Goal: Information Seeking & Learning: Learn about a topic

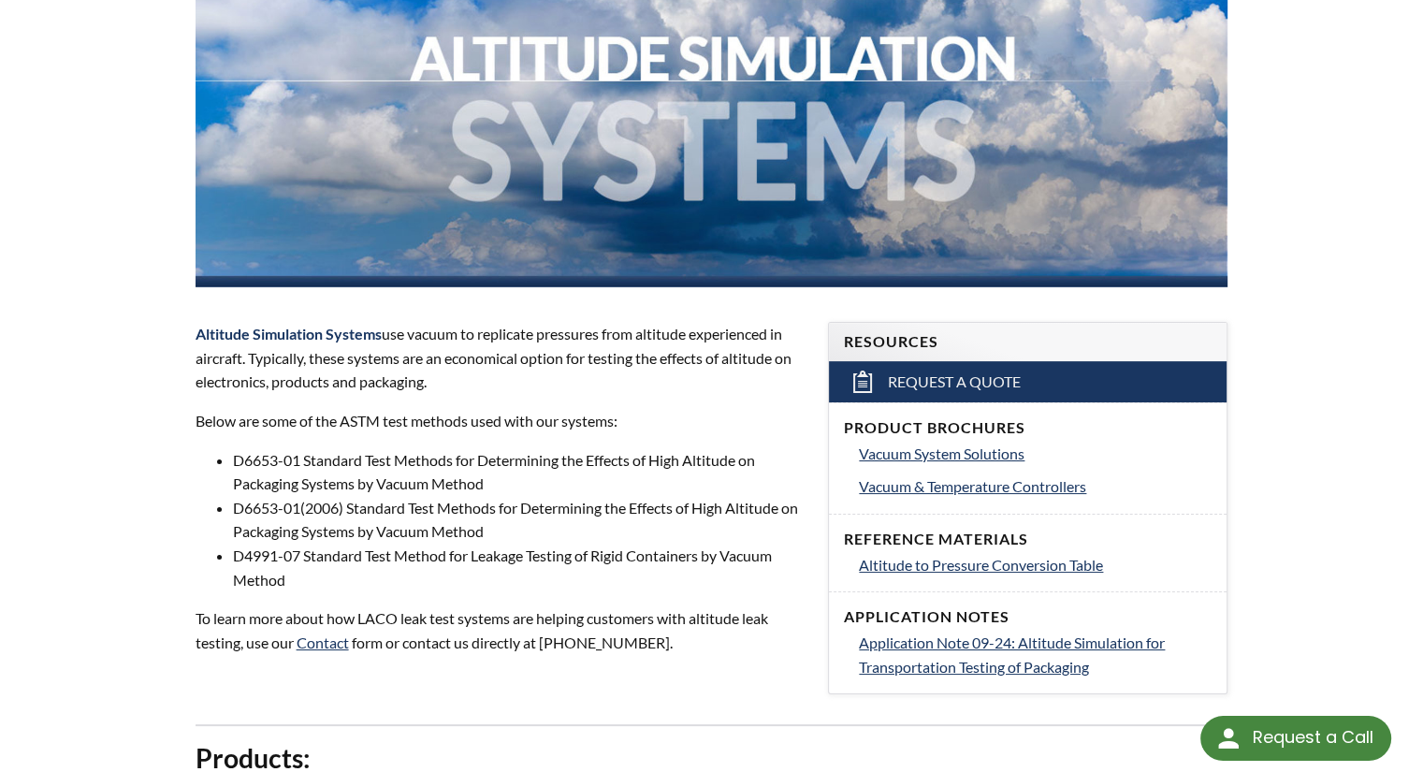
scroll to position [370, 0]
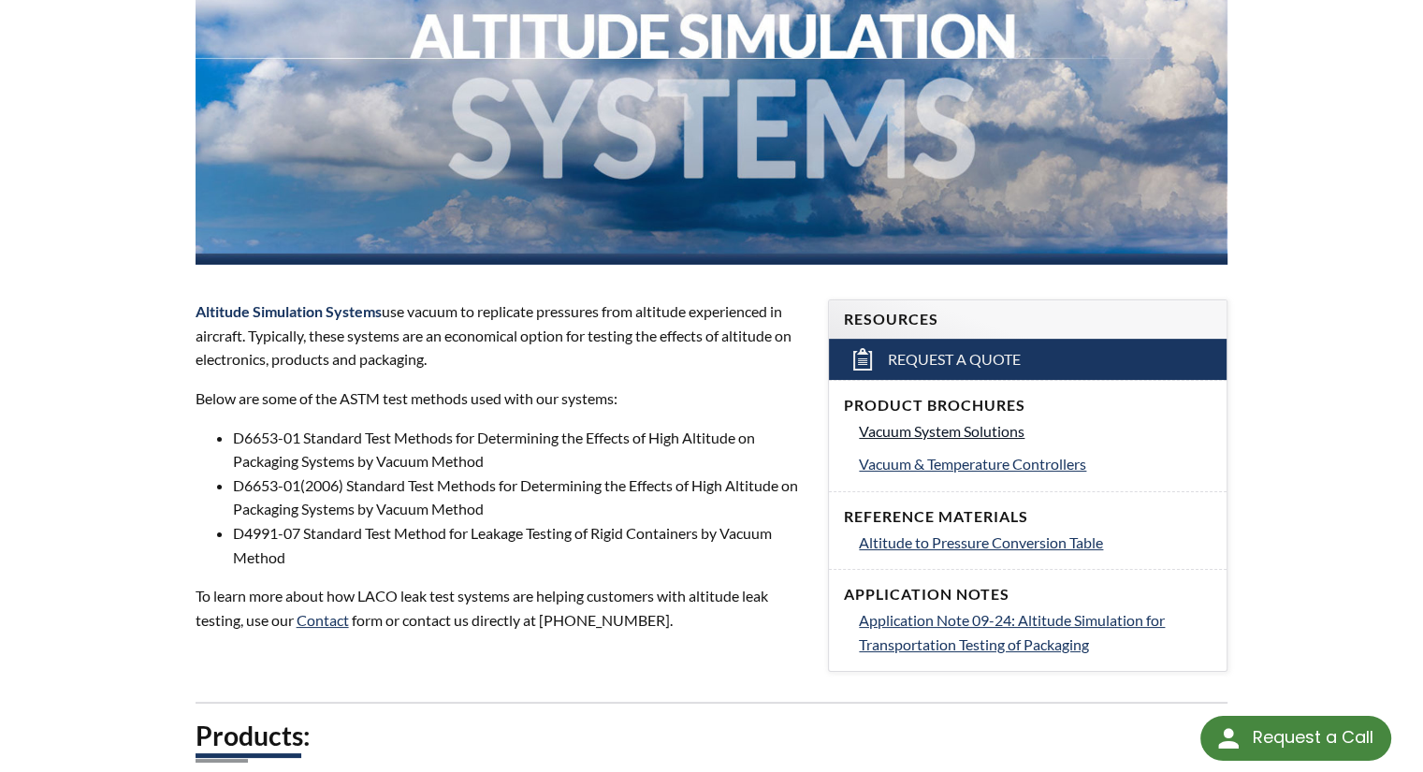
click at [904, 439] on span "Vacuum System Solutions" at bounding box center [942, 431] width 166 height 18
click at [985, 431] on span "Vacuum System Solutions" at bounding box center [942, 431] width 166 height 18
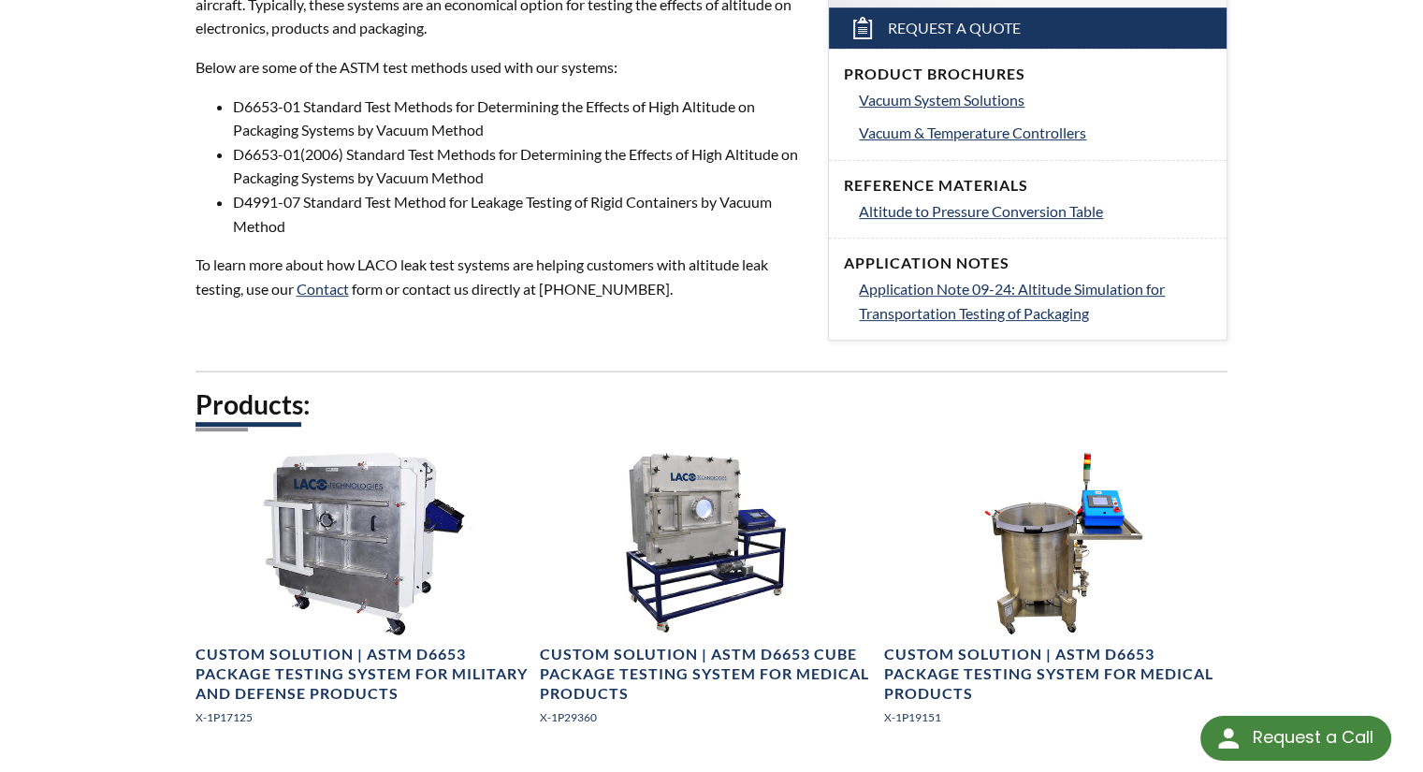
scroll to position [0, 0]
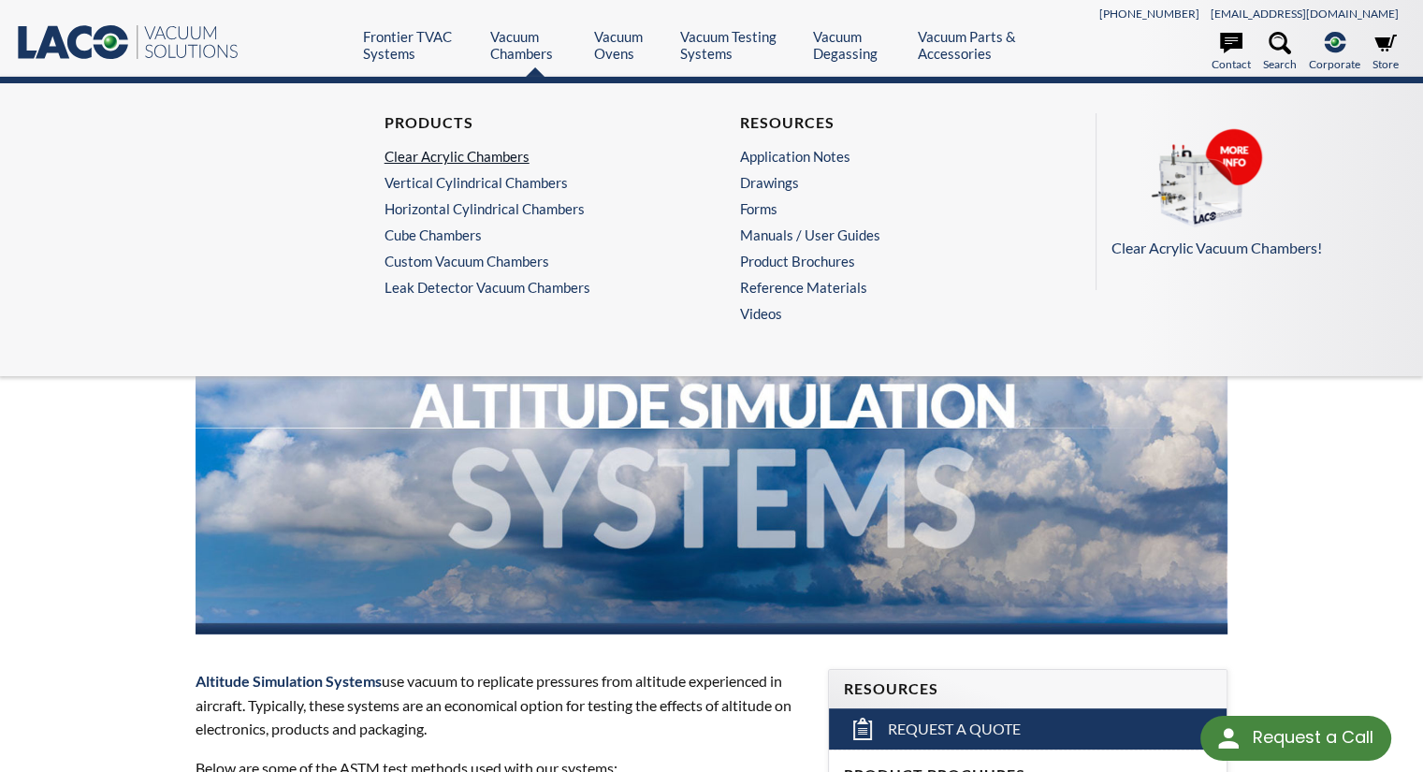
click at [467, 153] on link "Clear Acrylic Chambers" at bounding box center [529, 156] width 289 height 17
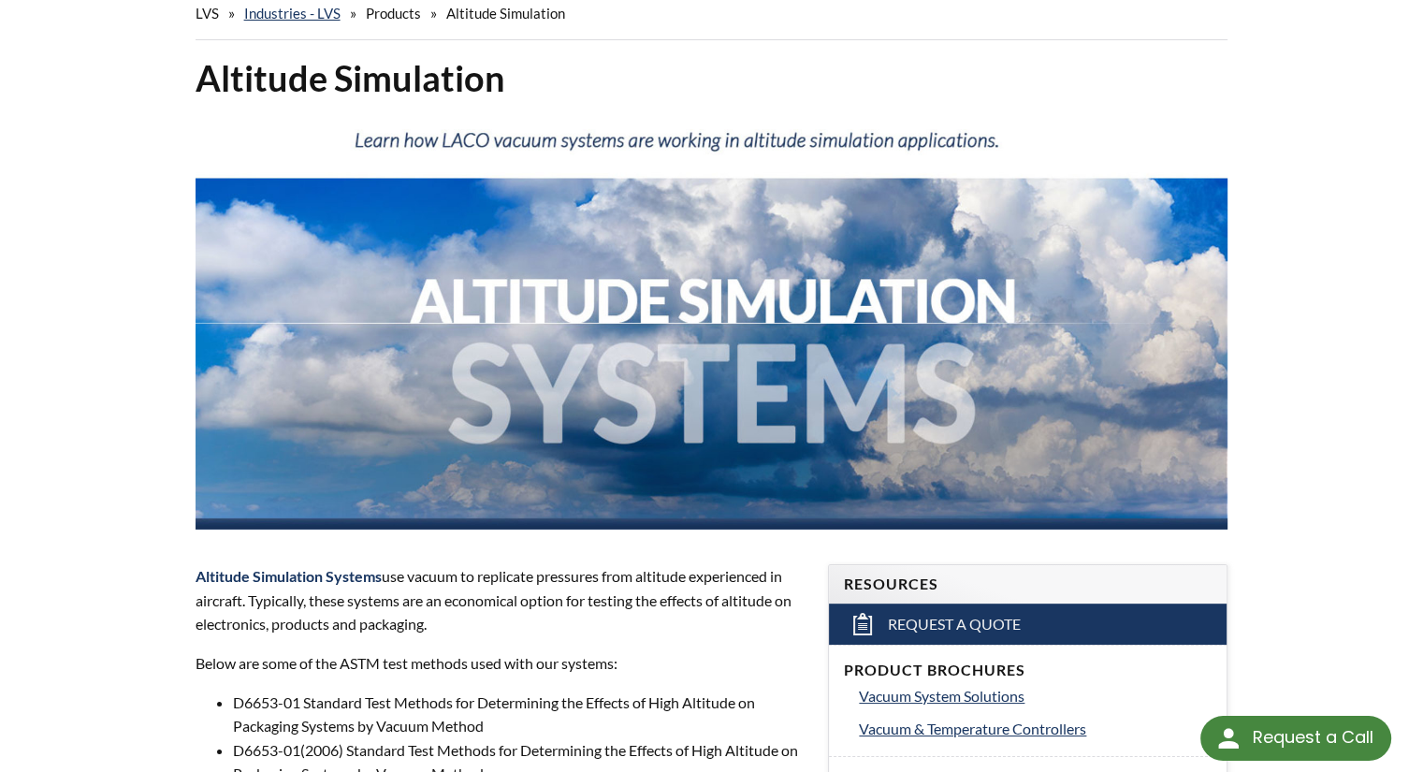
scroll to position [101, 0]
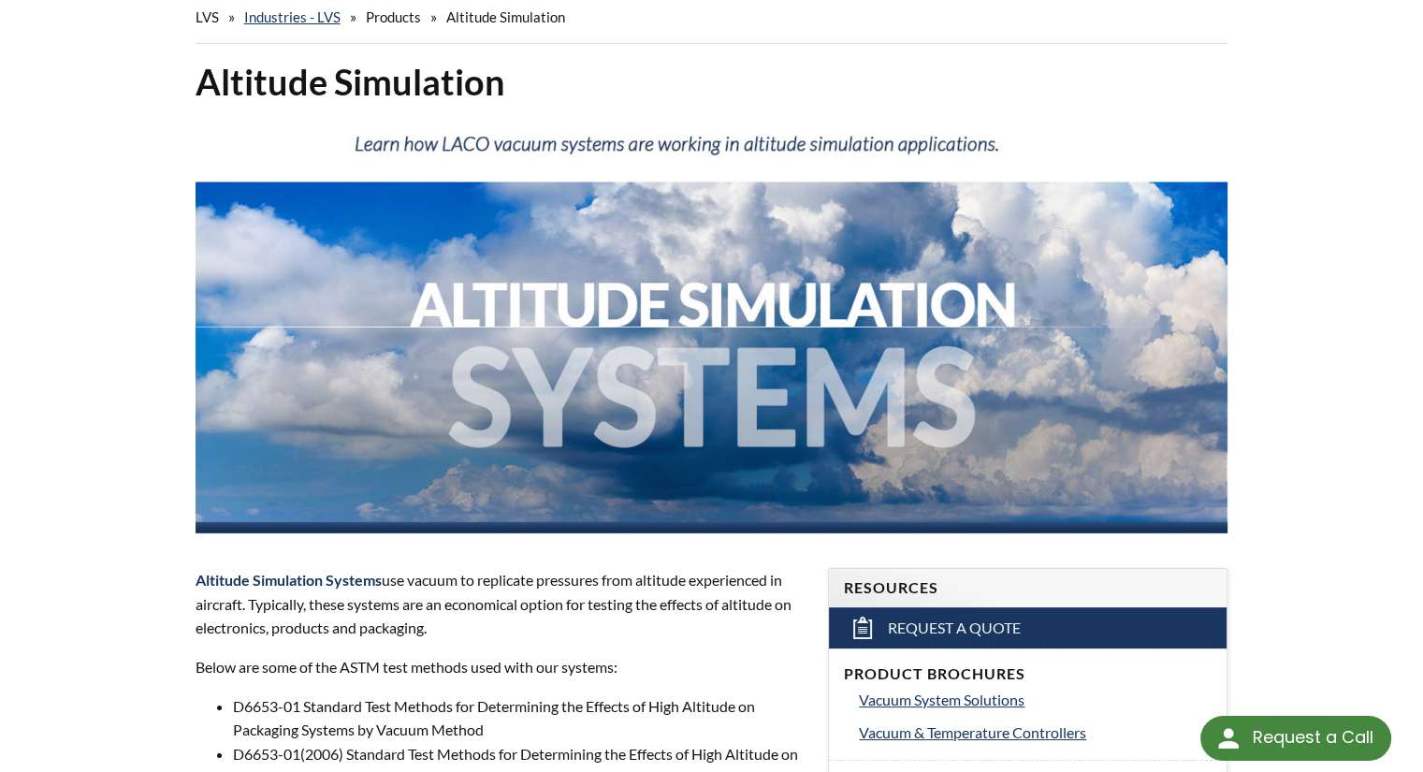
click at [394, 13] on span "Products" at bounding box center [393, 16] width 55 height 17
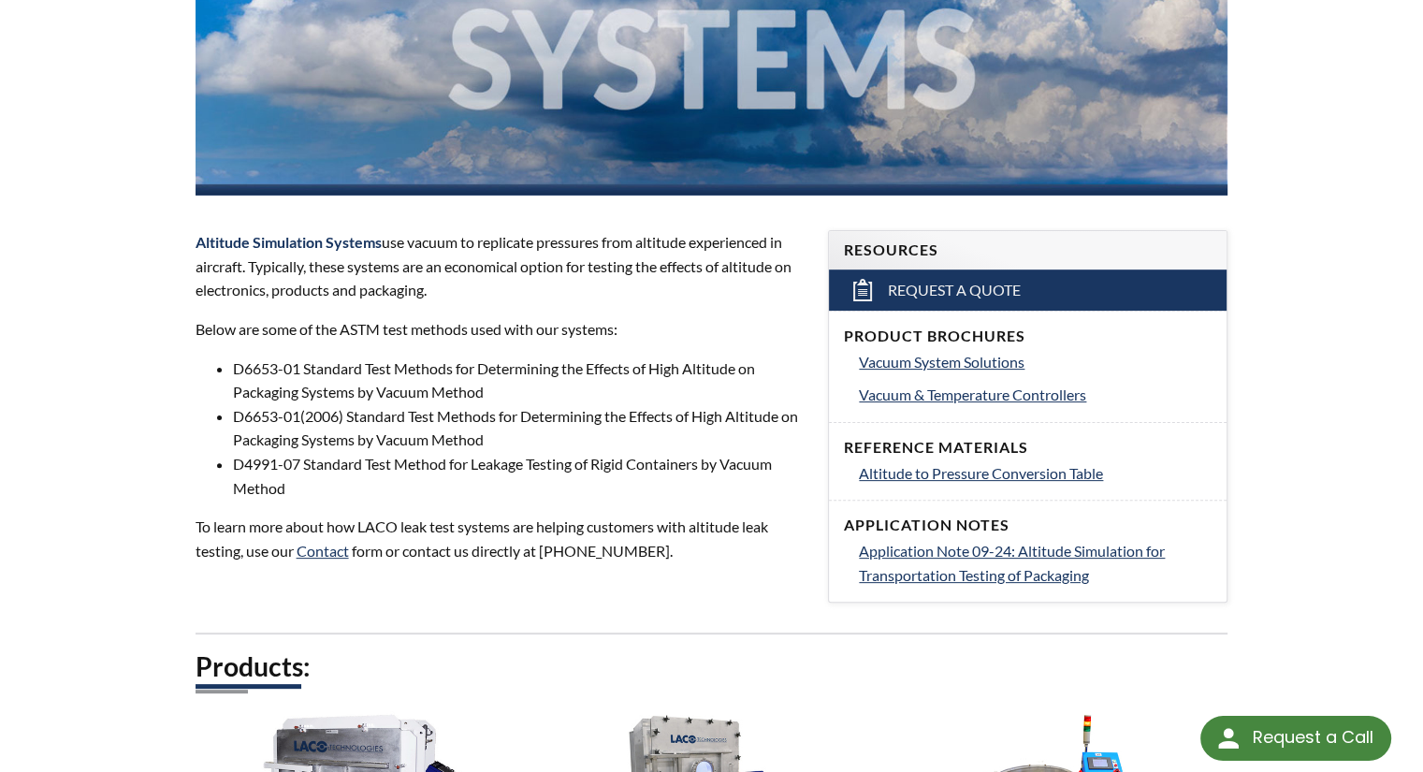
scroll to position [445, 0]
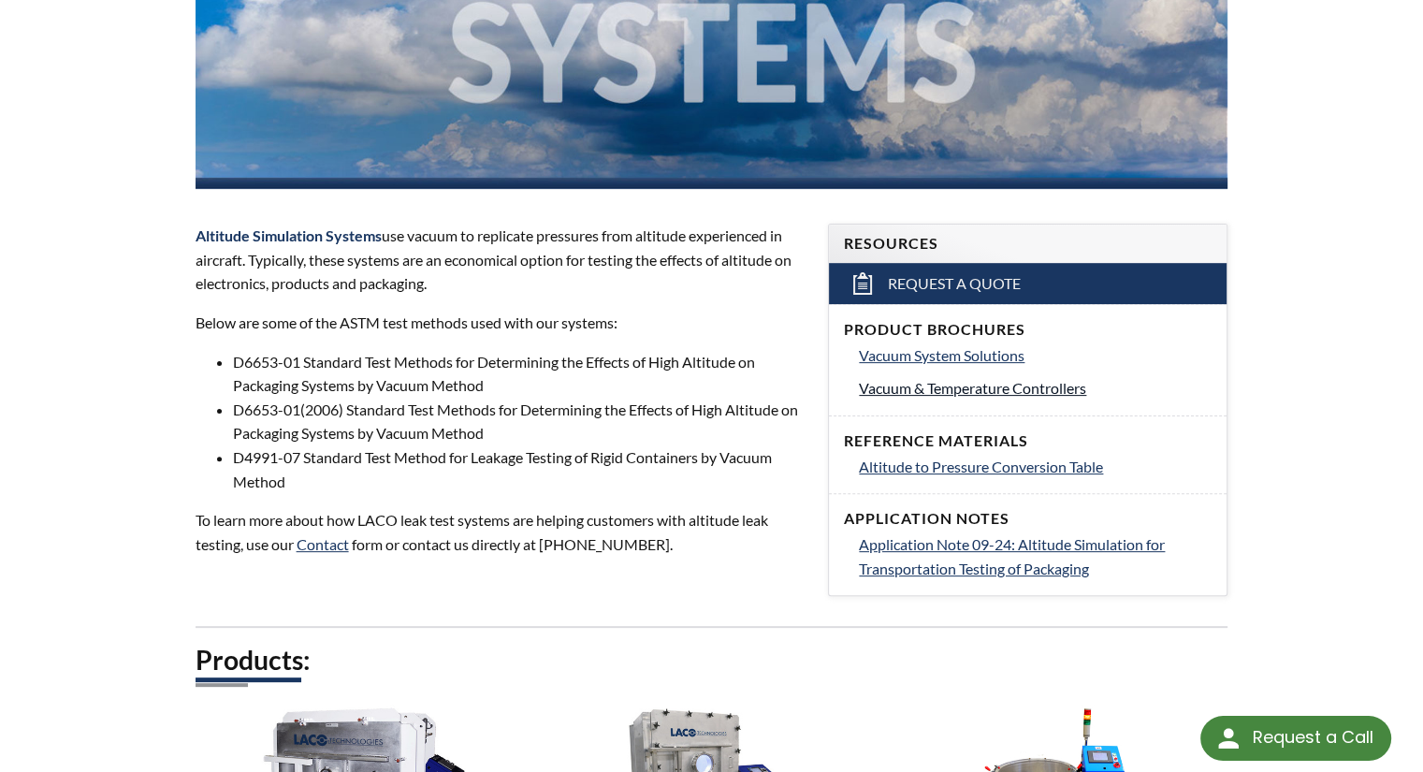
click at [977, 385] on span "Vacuum & Temperature Controllers" at bounding box center [972, 388] width 227 height 18
click at [1077, 545] on span "Application Note 09-24: Altitude Simulation for Transportation Testing of Packa…" at bounding box center [1012, 556] width 306 height 42
click at [1010, 354] on span "Vacuum System Solutions" at bounding box center [942, 355] width 166 height 18
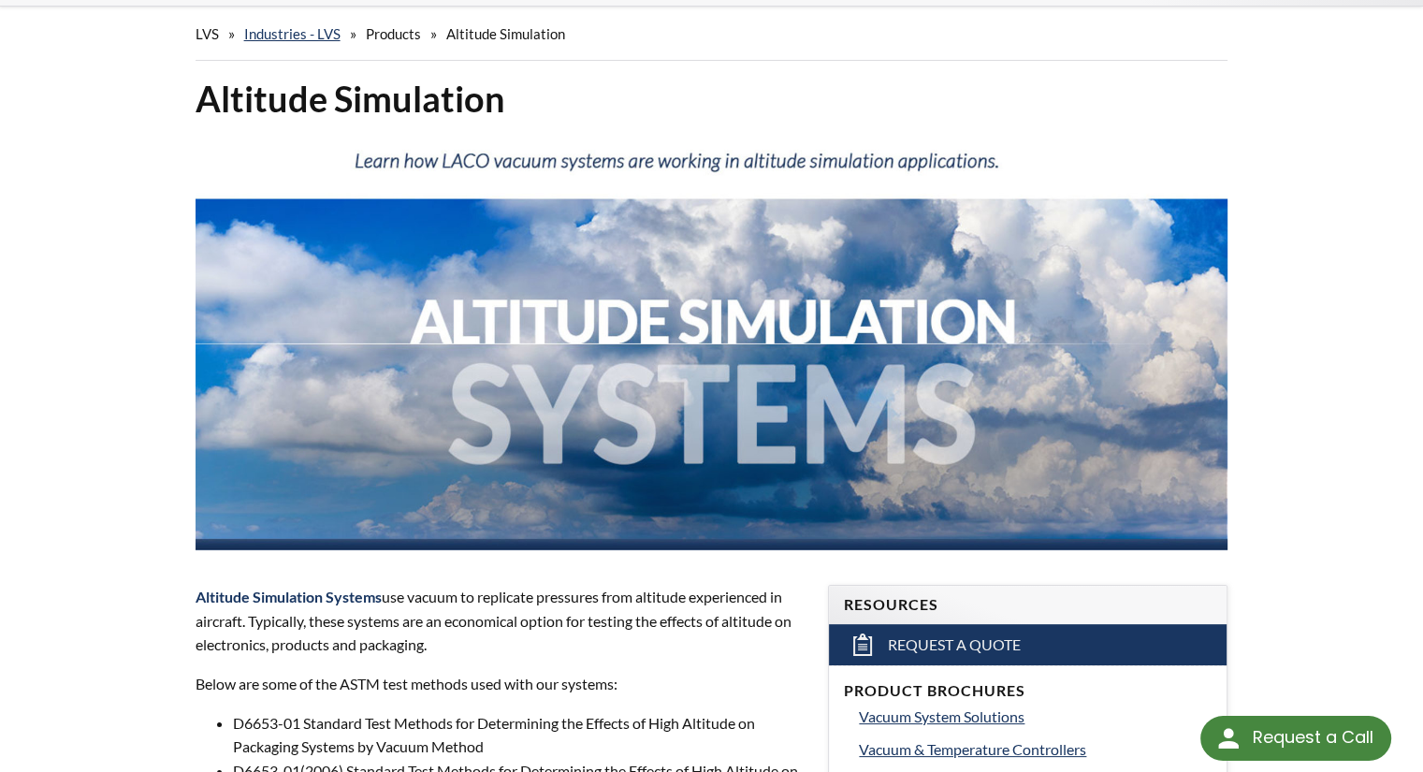
scroll to position [0, 0]
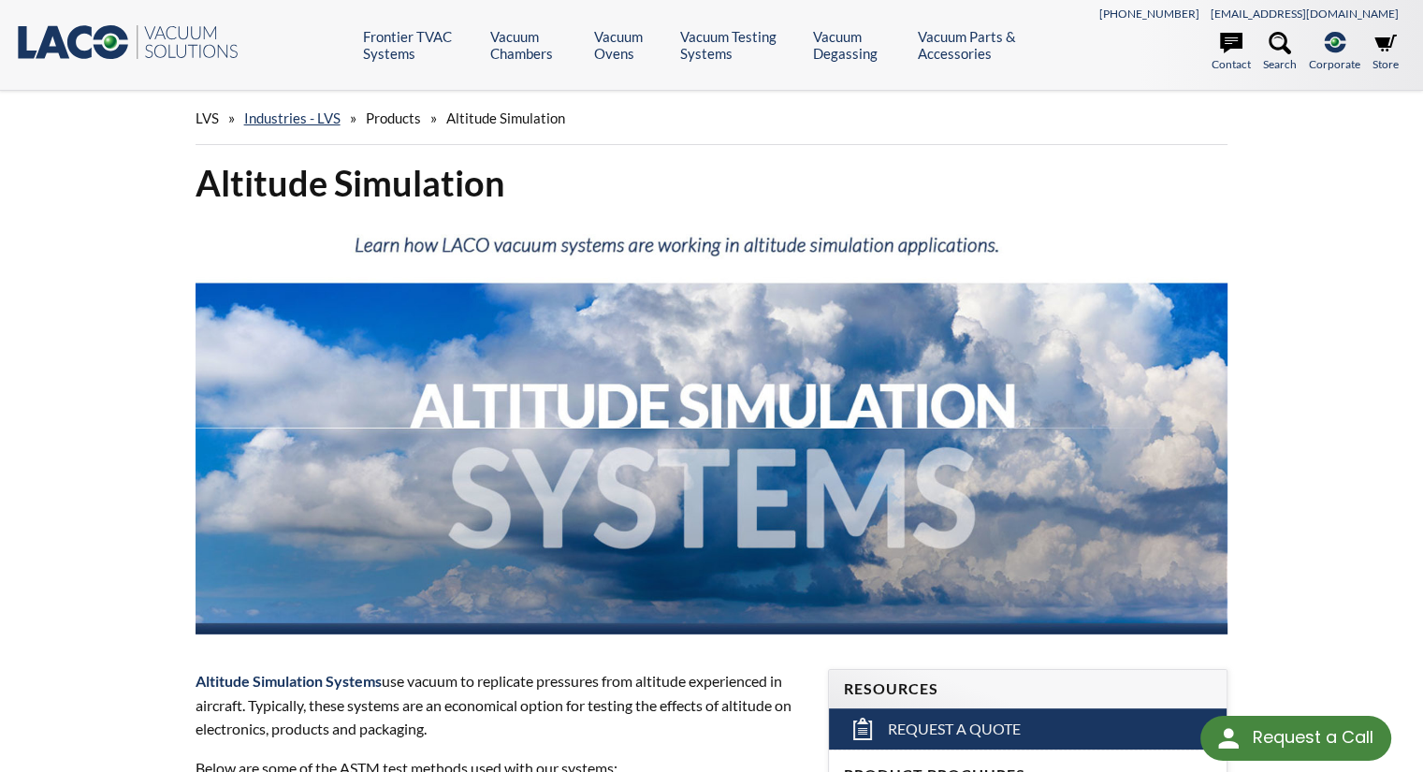
click at [404, 121] on span "Products" at bounding box center [393, 117] width 55 height 17
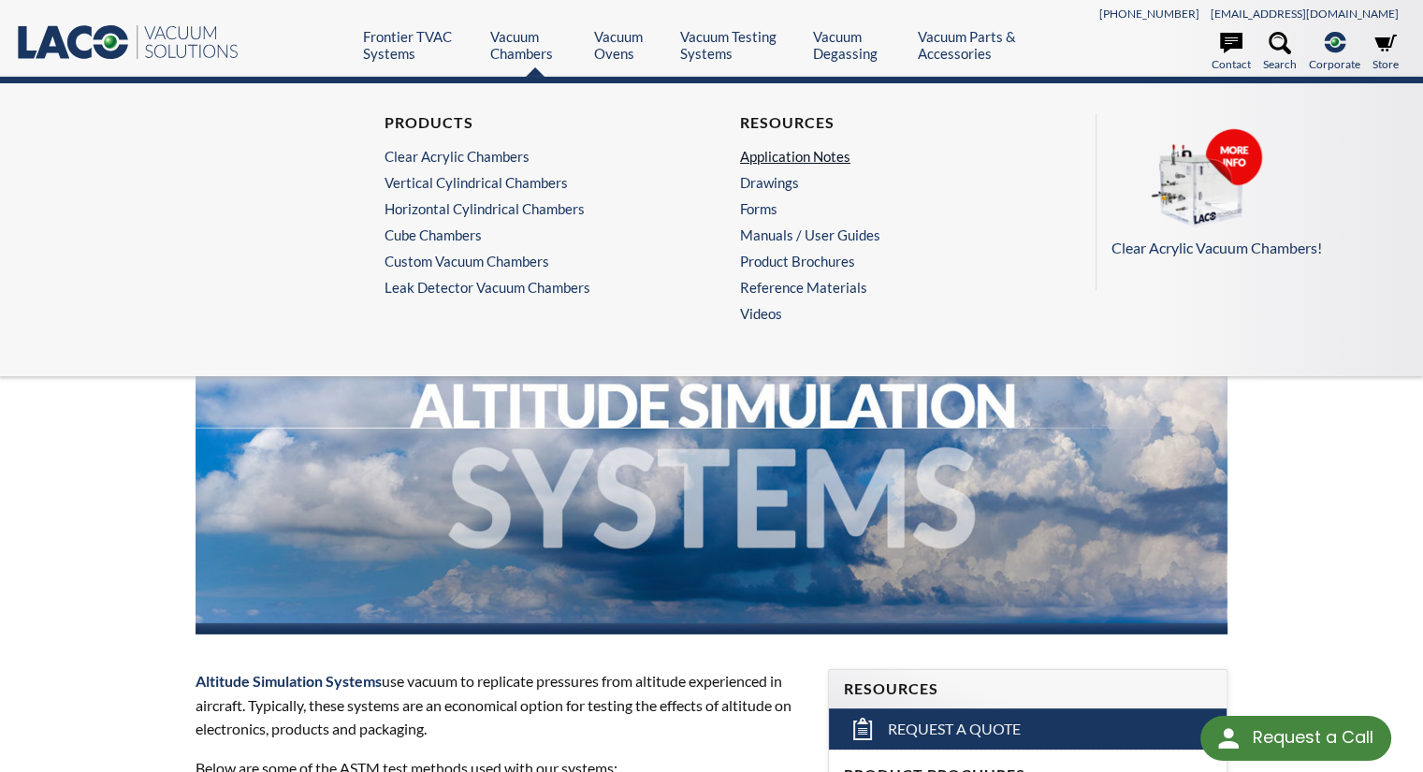
click at [814, 156] on link "Application Notes" at bounding box center [884, 156] width 289 height 17
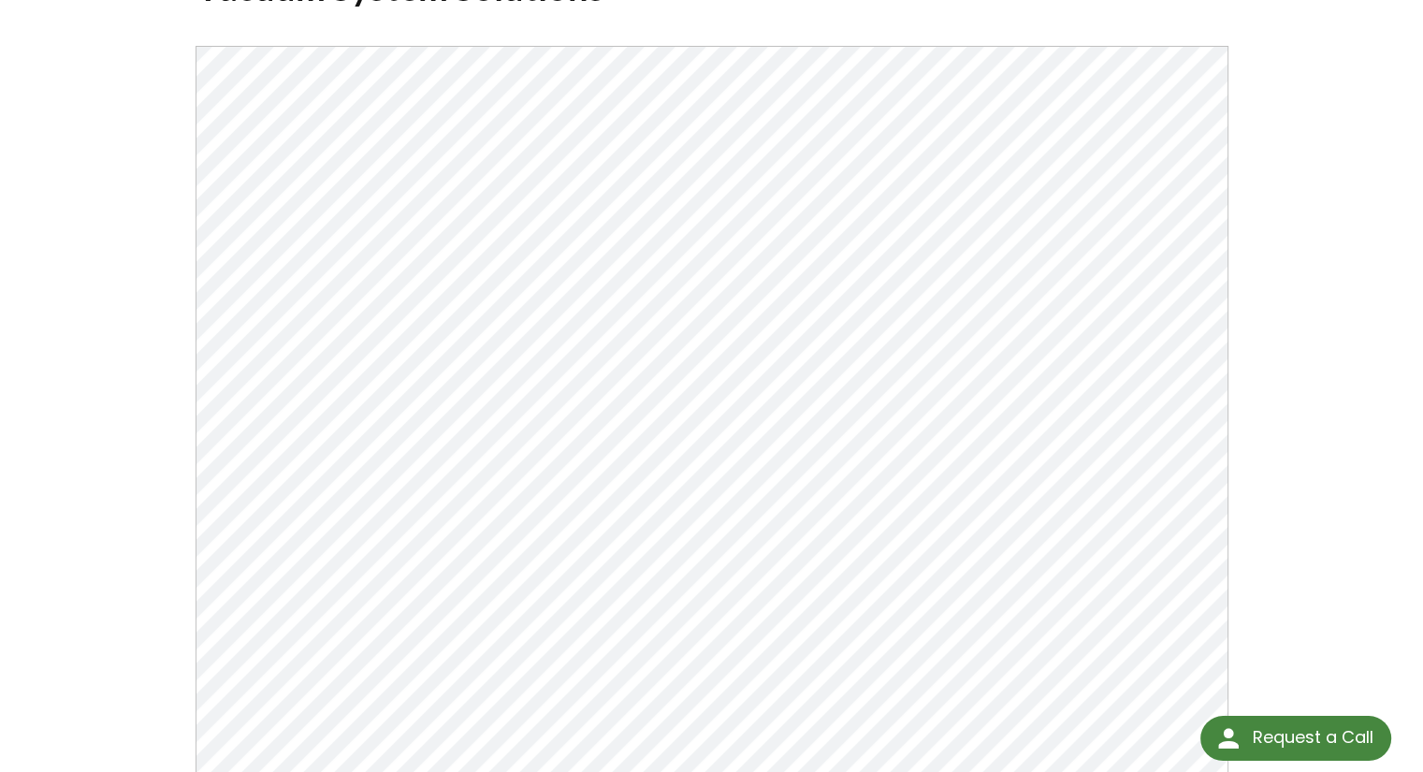
scroll to position [169, 0]
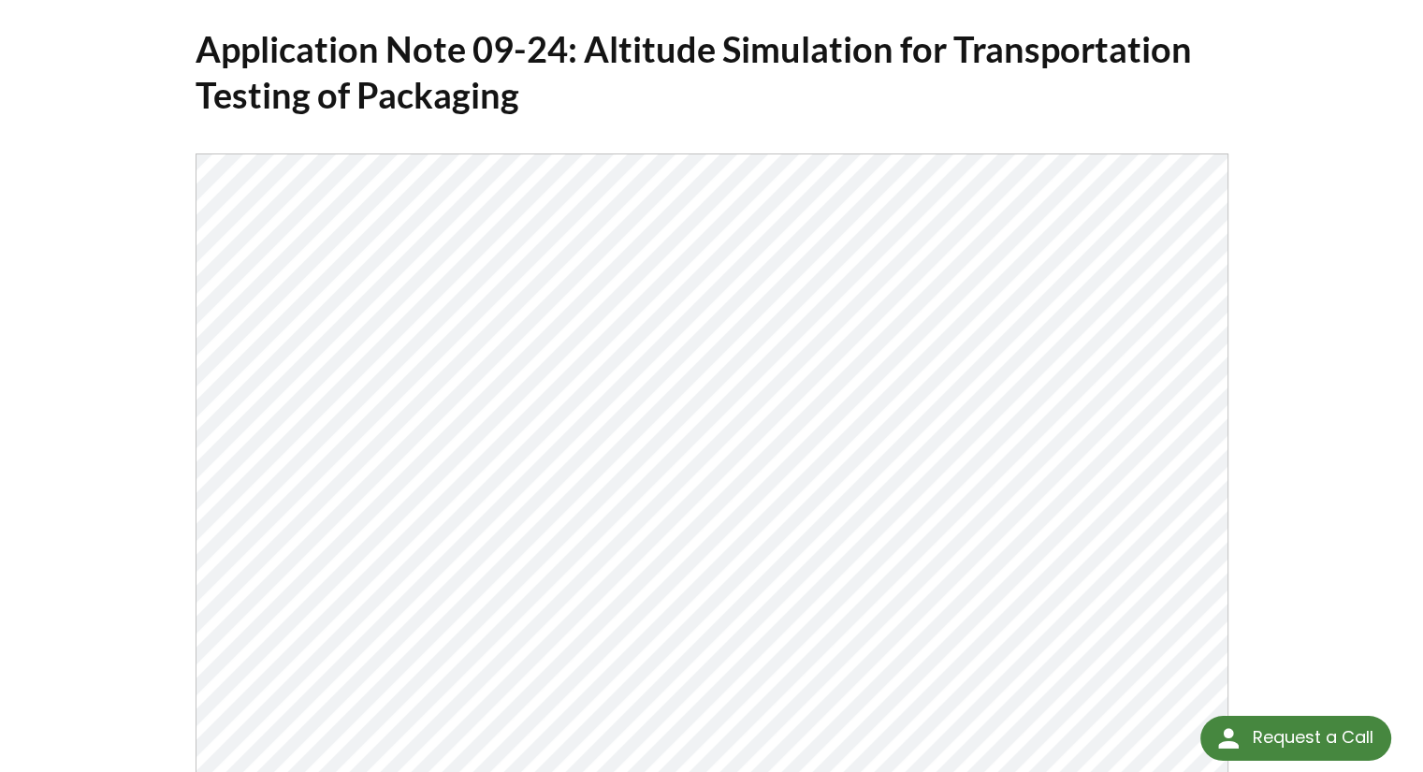
scroll to position [103, 0]
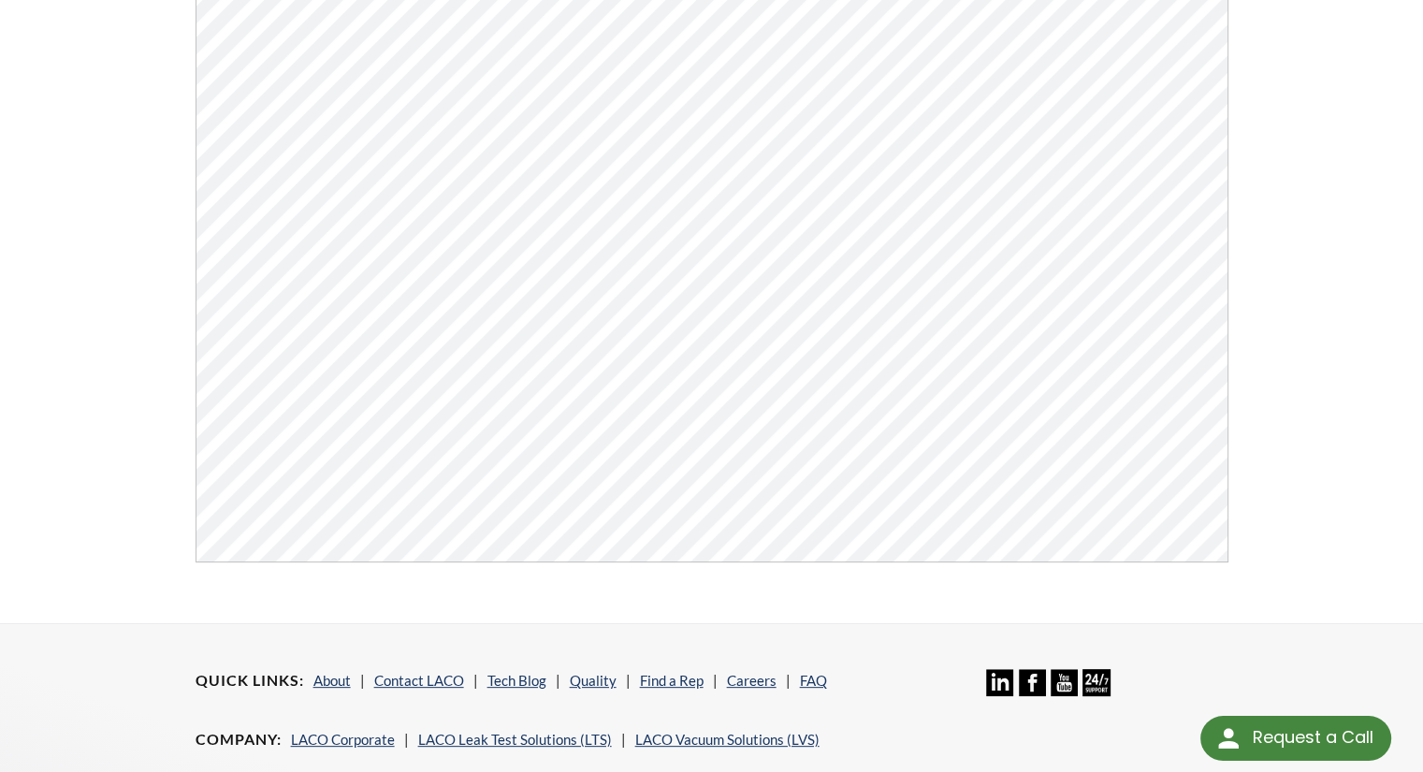
scroll to position [432, 0]
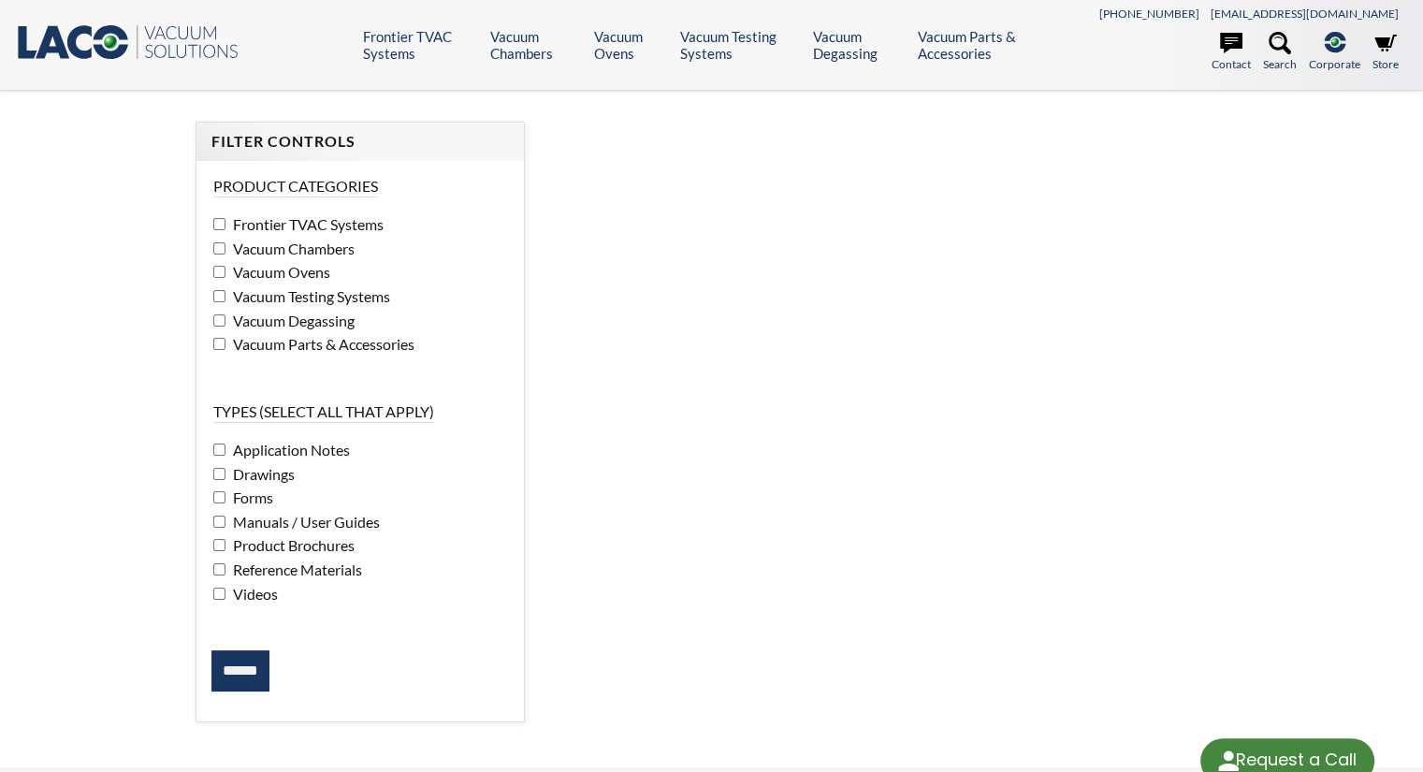
select select "Language Translate Widget"
click at [253, 667] on input "******" at bounding box center [240, 670] width 58 height 41
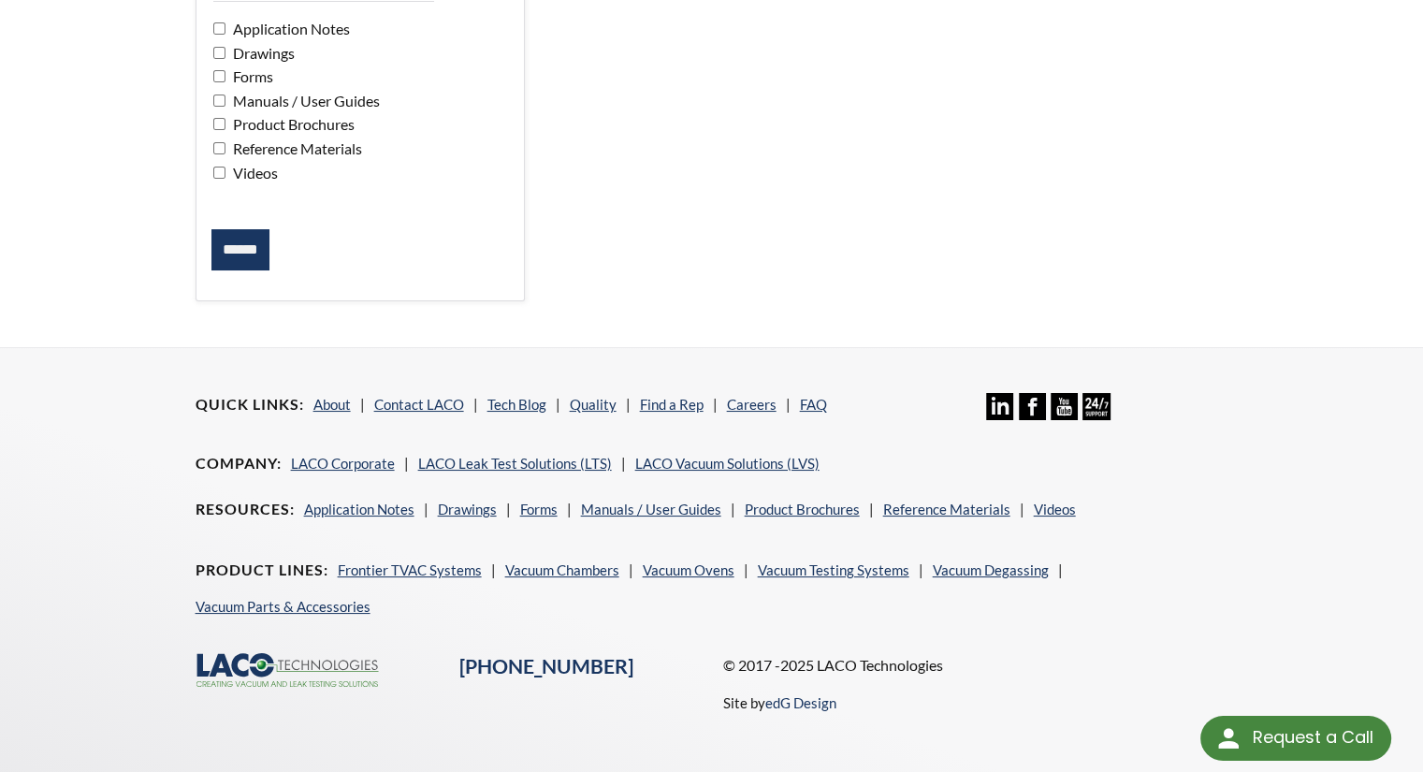
scroll to position [18, 0]
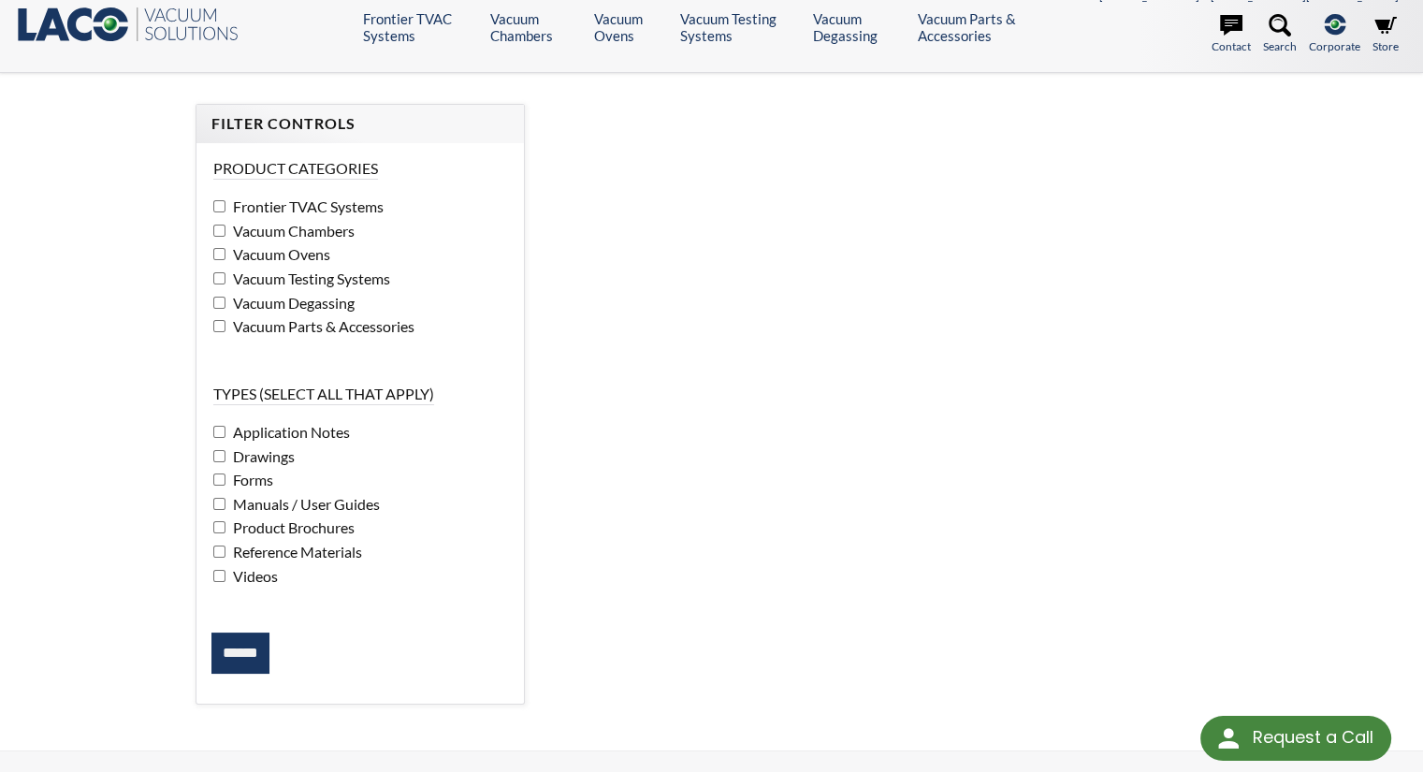
click at [252, 644] on input "******" at bounding box center [240, 653] width 58 height 41
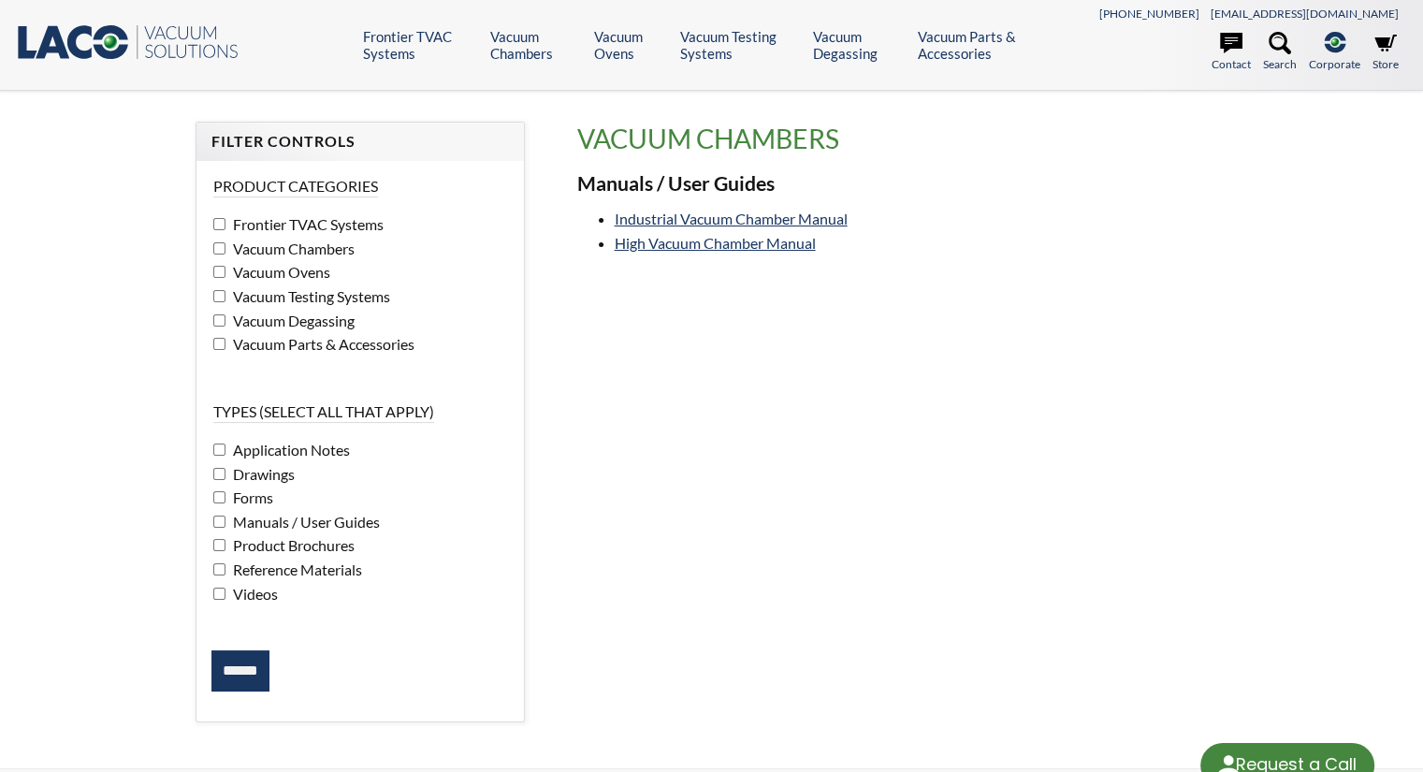
select select "Language Translate Widget"
click at [233, 670] on input "******" at bounding box center [240, 670] width 58 height 41
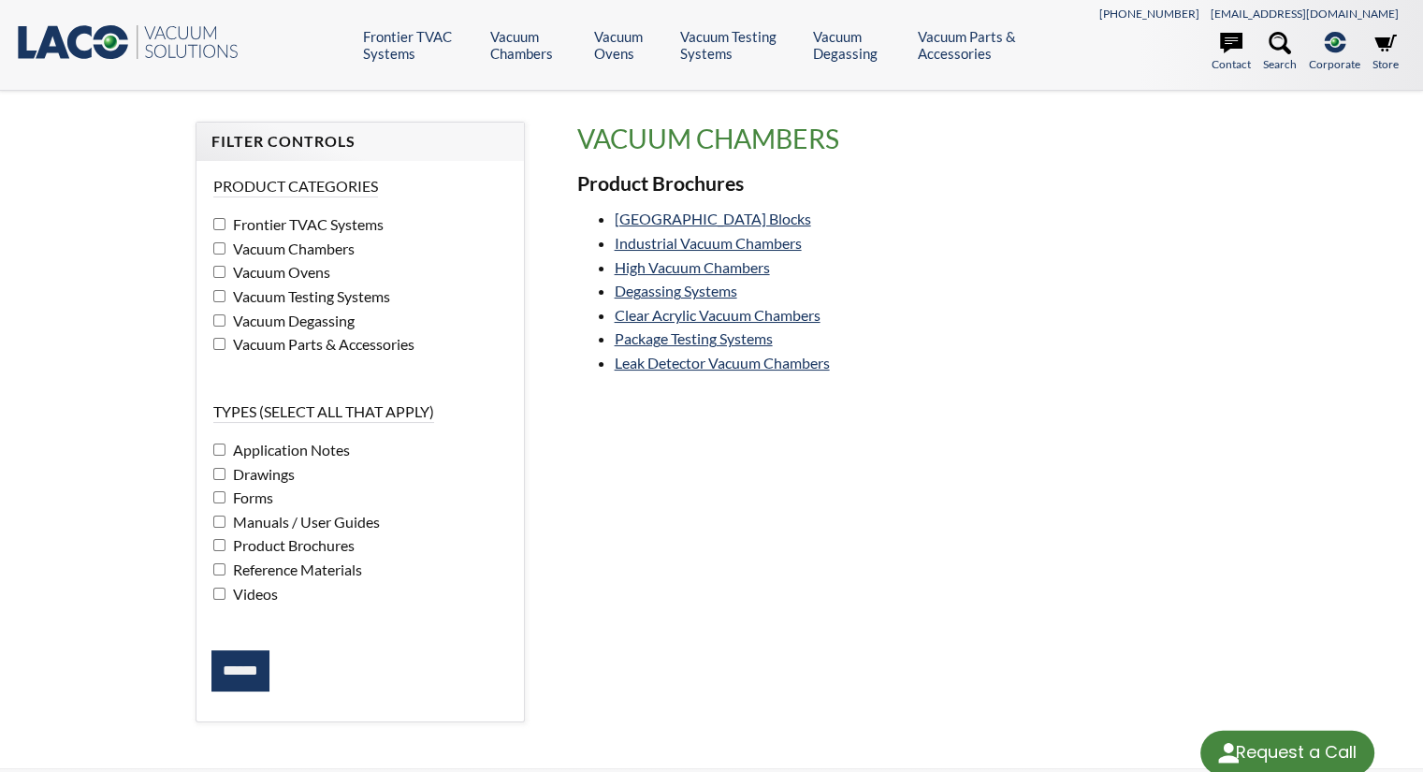
select select "Language Translate Widget"
click at [716, 218] on link "Vacuum Chamber Building Blocks" at bounding box center [713, 219] width 196 height 18
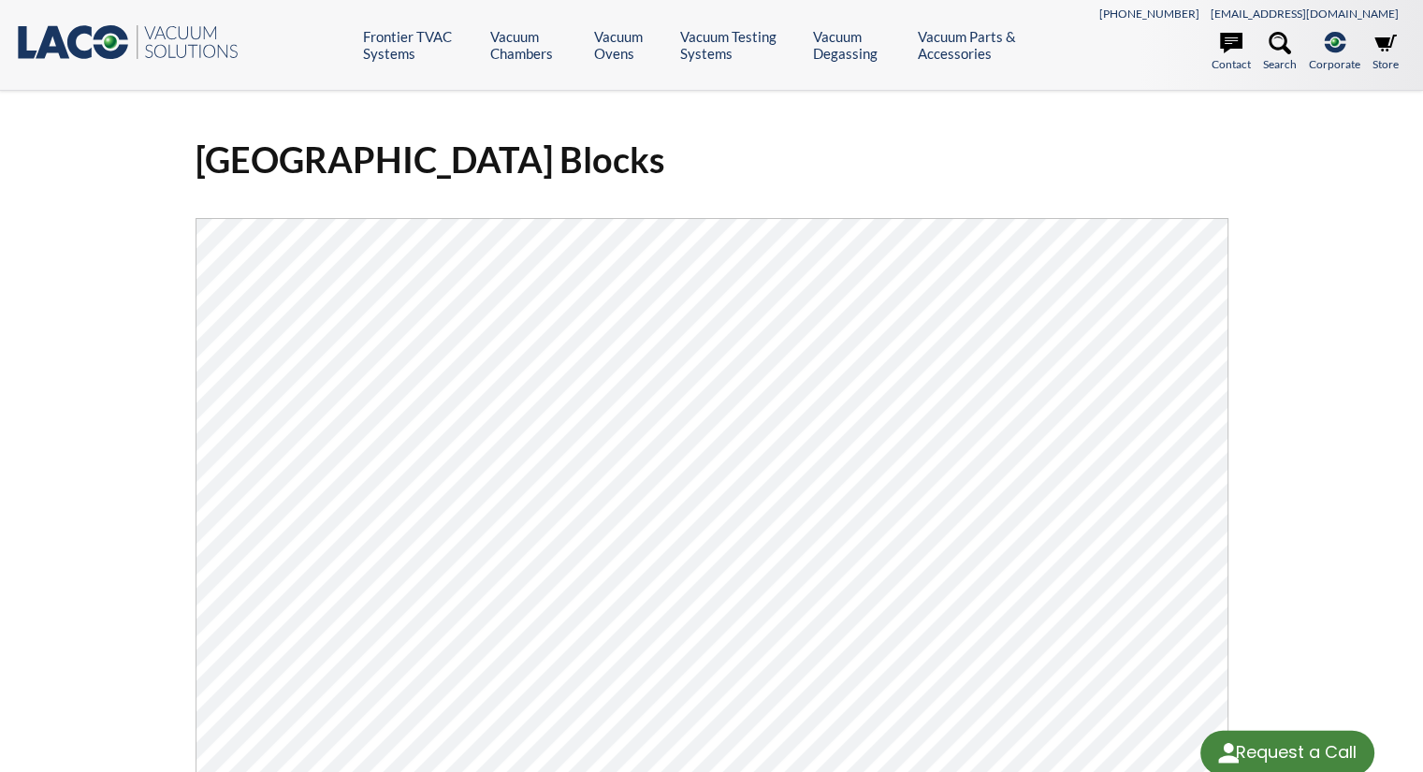
select select "Language Translate Widget"
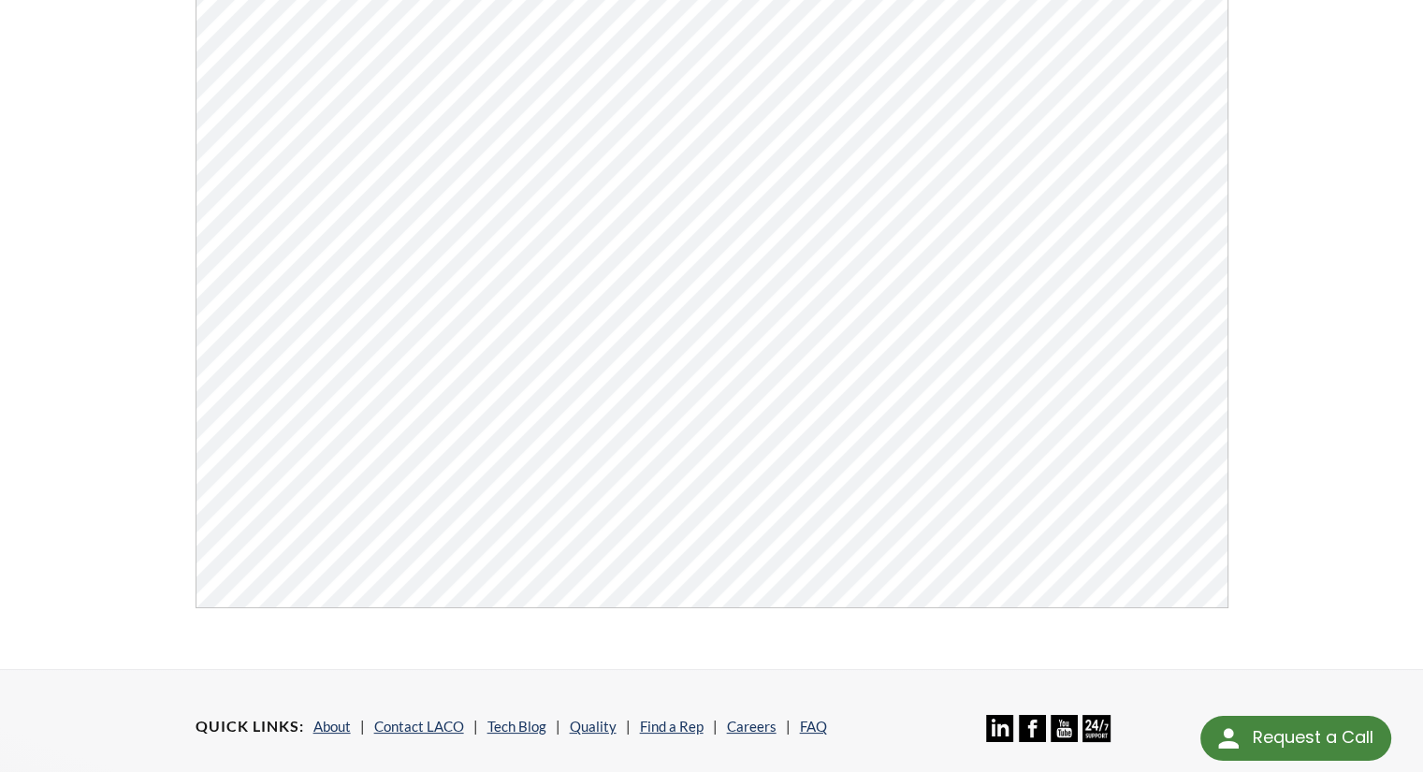
scroll to position [409, 0]
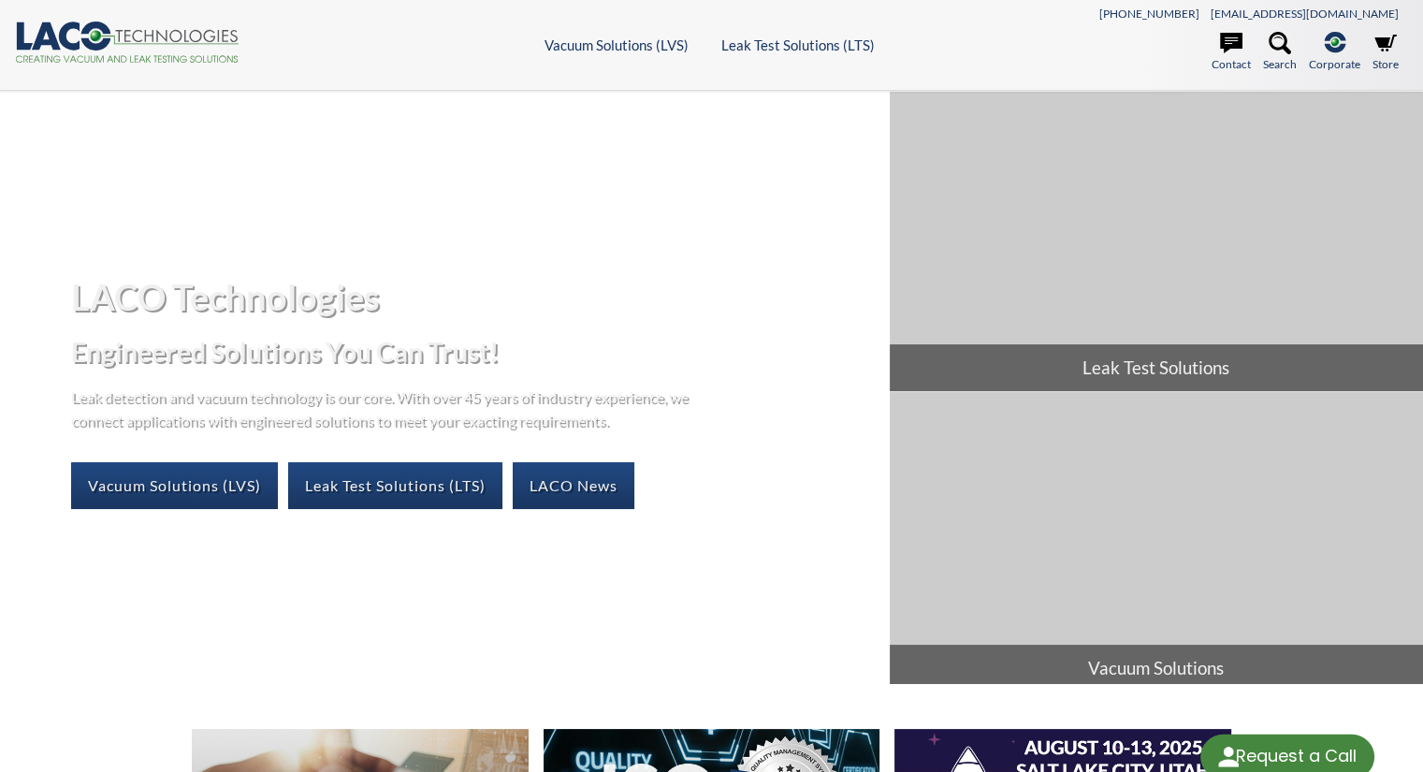
select select "Language Translate Widget"
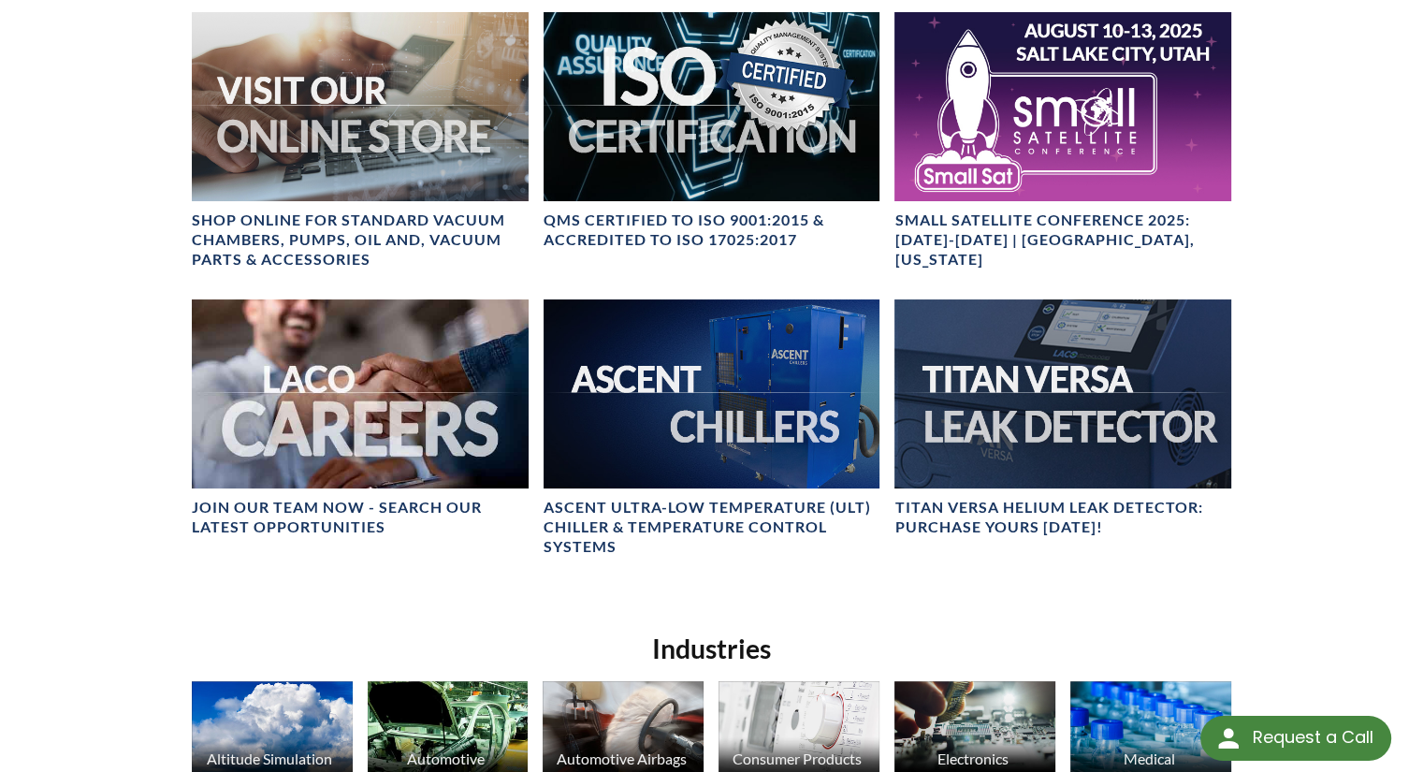
scroll to position [712, 0]
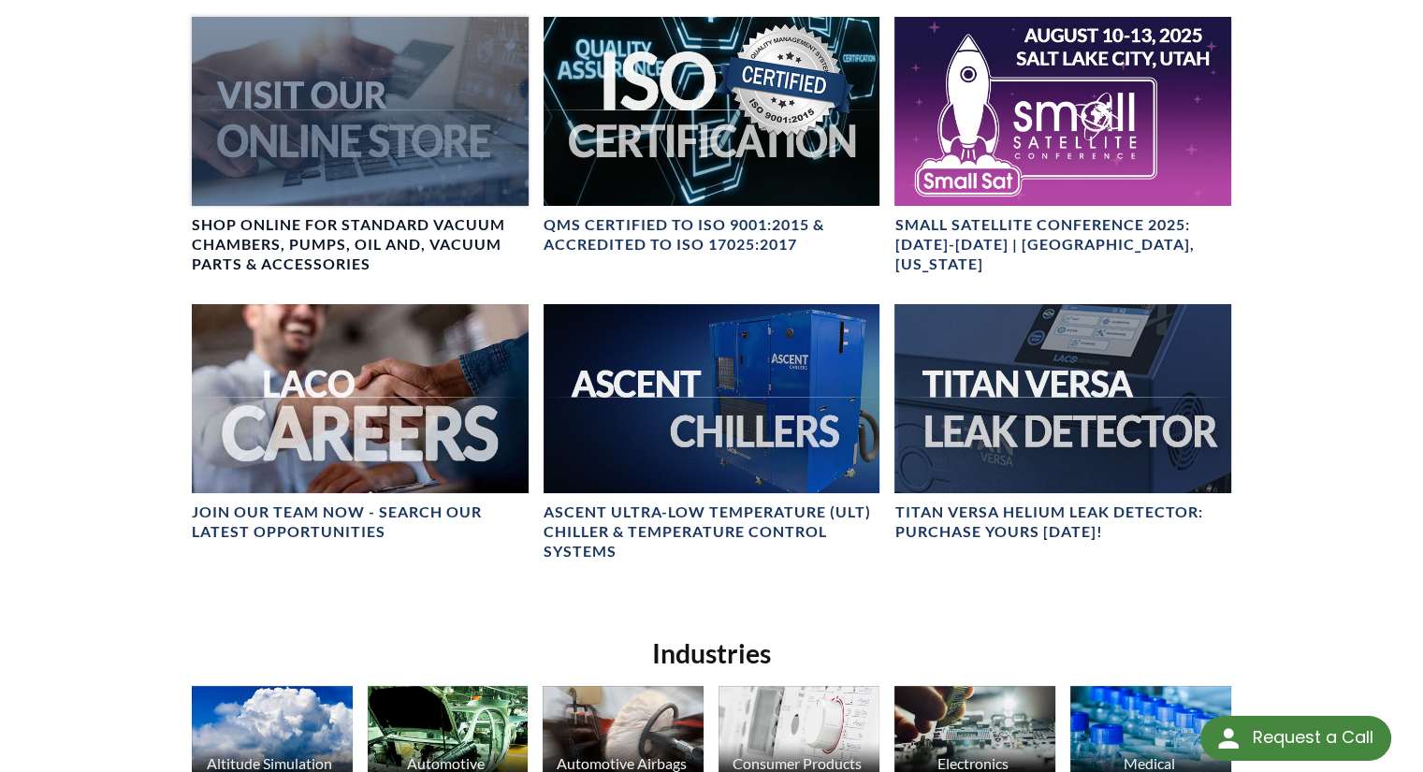
click at [344, 58] on div at bounding box center [360, 111] width 337 height 189
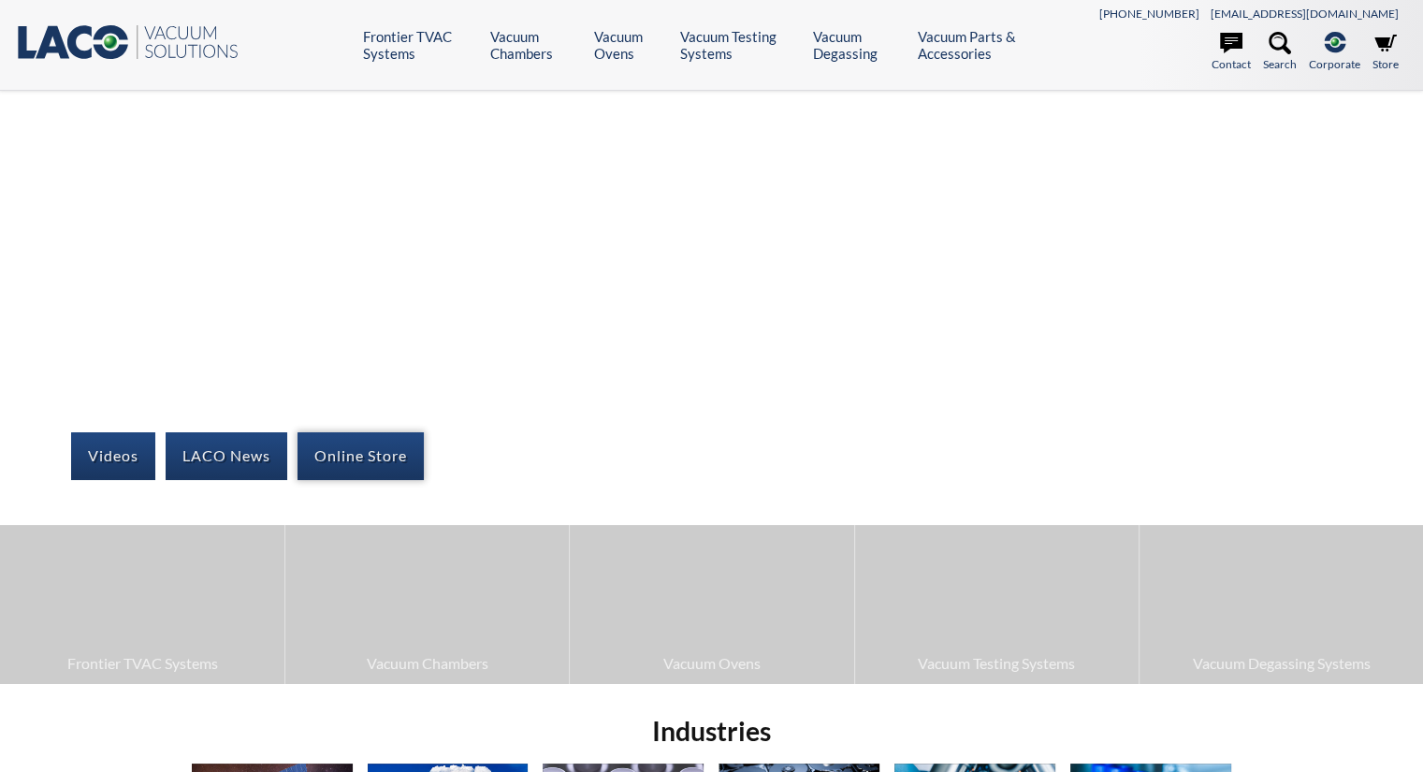
click at [341, 453] on link "Online Store" at bounding box center [361, 455] width 126 height 47
